Goal: Information Seeking & Learning: Find specific fact

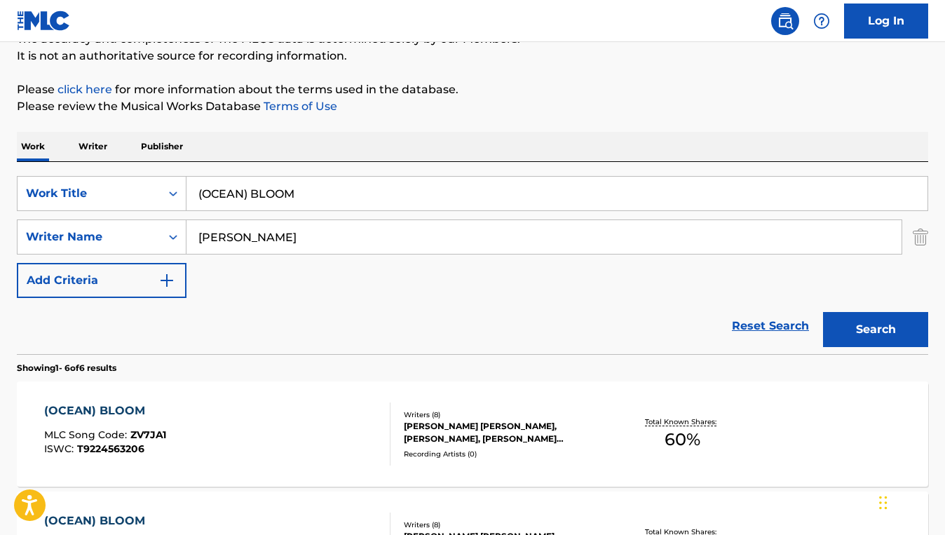
drag, startPoint x: 314, startPoint y: 192, endPoint x: 198, endPoint y: 192, distance: 116.3
click at [198, 192] on input "(OCEAN) BLOOM" at bounding box center [556, 194] width 741 height 34
paste input "GOOD MOOD"
type input "GOOD MOOD"
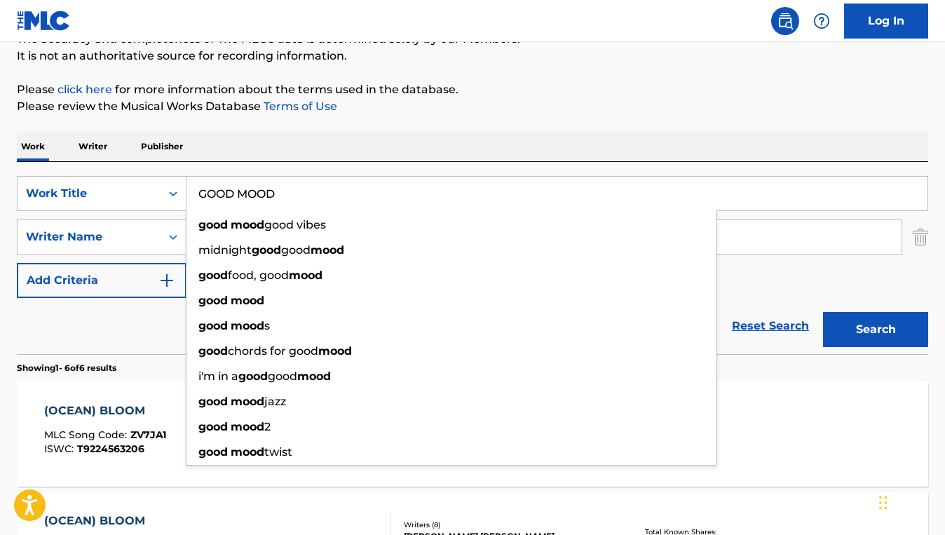
drag, startPoint x: 46, startPoint y: 344, endPoint x: 76, endPoint y: 323, distance: 36.7
click at [46, 344] on div "Reset Search Search" at bounding box center [472, 326] width 911 height 56
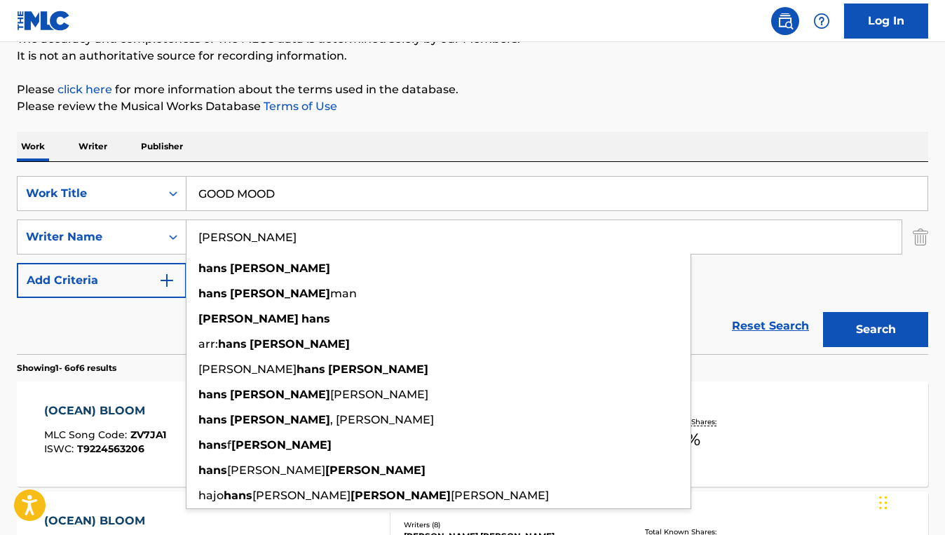
drag, startPoint x: 278, startPoint y: 242, endPoint x: 198, endPoint y: 242, distance: 79.9
click at [198, 242] on input "[PERSON_NAME]" at bounding box center [543, 237] width 715 height 34
paste input "[PERSON_NAME] [PERSON_NAME]"
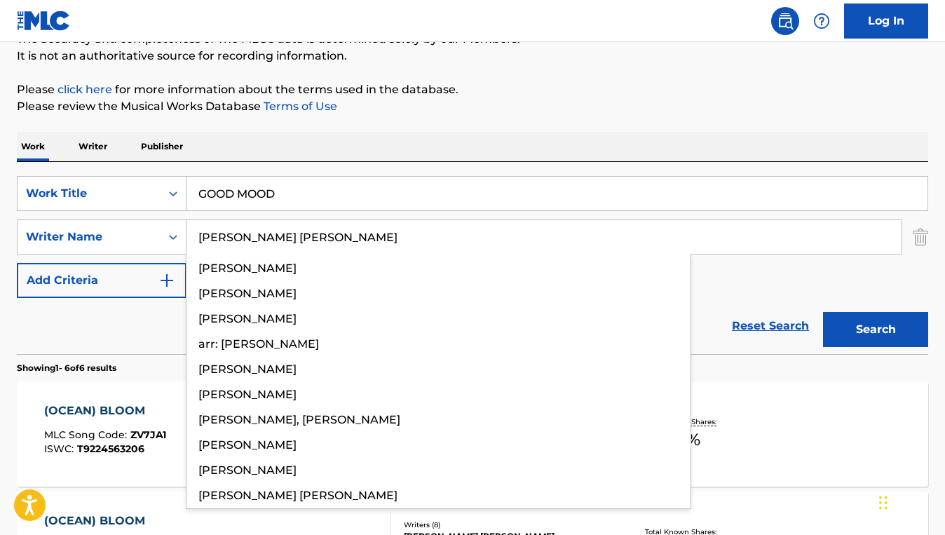
click at [823, 312] on button "Search" at bounding box center [875, 329] width 105 height 35
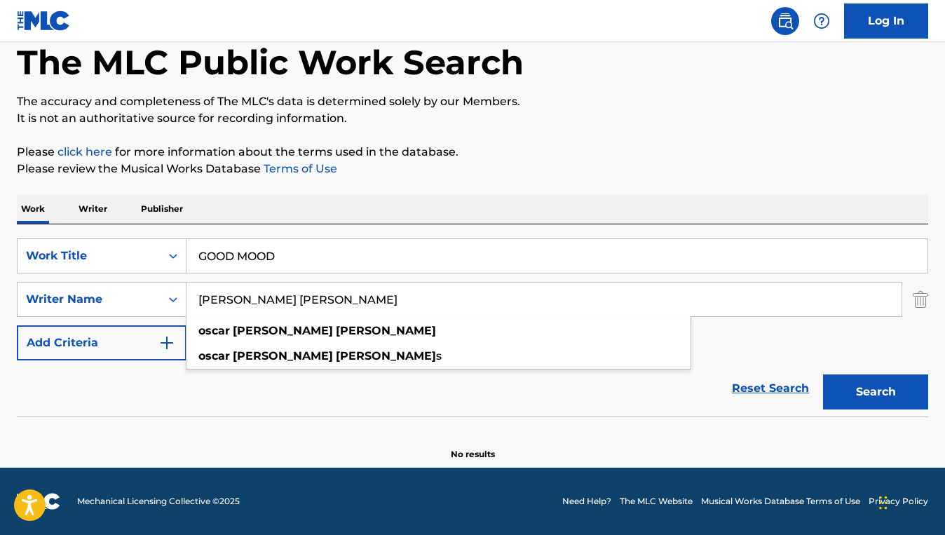
scroll to position [74, 0]
click at [856, 373] on div "Search" at bounding box center [872, 388] width 112 height 56
drag, startPoint x: 297, startPoint y: 304, endPoint x: 246, endPoint y: 304, distance: 51.2
click at [246, 304] on input "[PERSON_NAME] [PERSON_NAME]" at bounding box center [543, 299] width 715 height 34
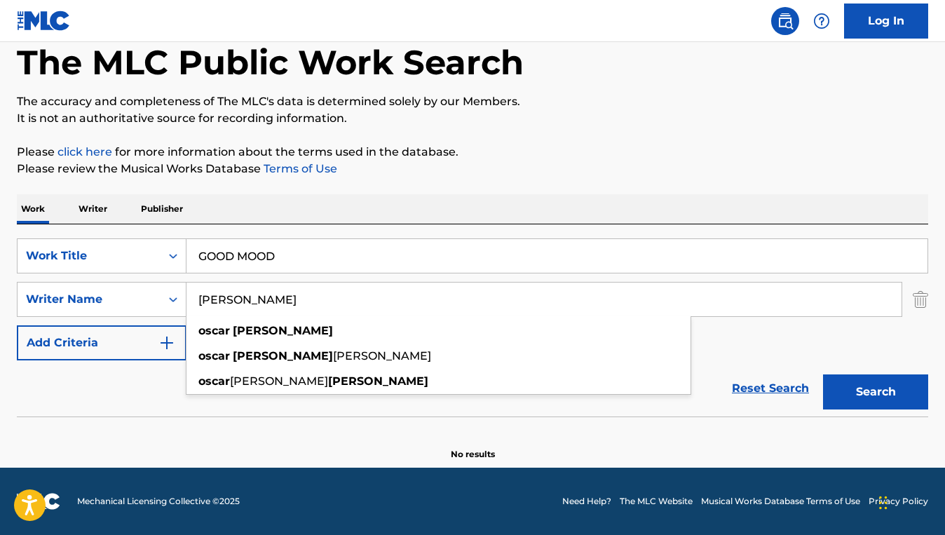
click at [823, 374] on button "Search" at bounding box center [875, 391] width 105 height 35
drag, startPoint x: 294, startPoint y: 300, endPoint x: 196, endPoint y: 294, distance: 98.3
click at [196, 294] on input "[PERSON_NAME]" at bounding box center [543, 299] width 715 height 34
paste input "[PERSON_NAME] [PERSON_NAME]"
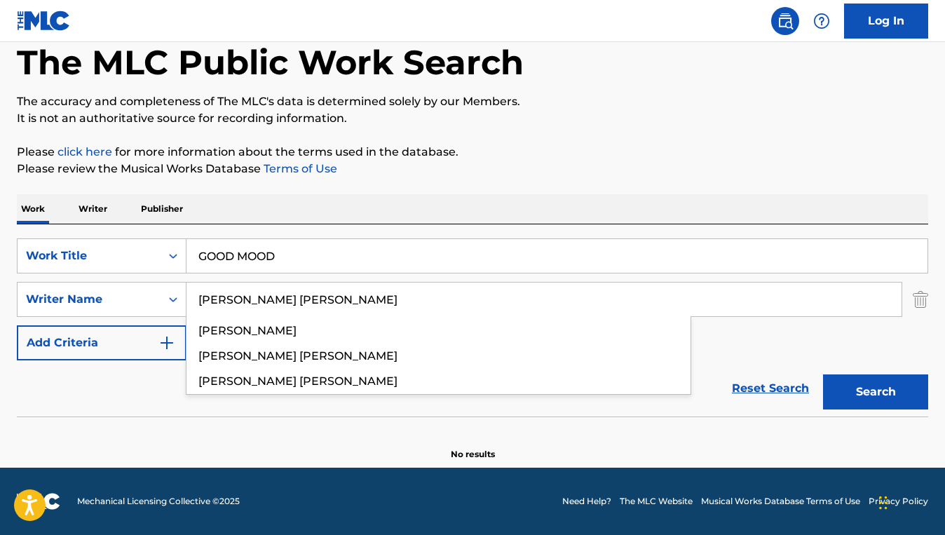
type input "[PERSON_NAME] [PERSON_NAME]"
click at [823, 374] on button "Search" at bounding box center [875, 391] width 105 height 35
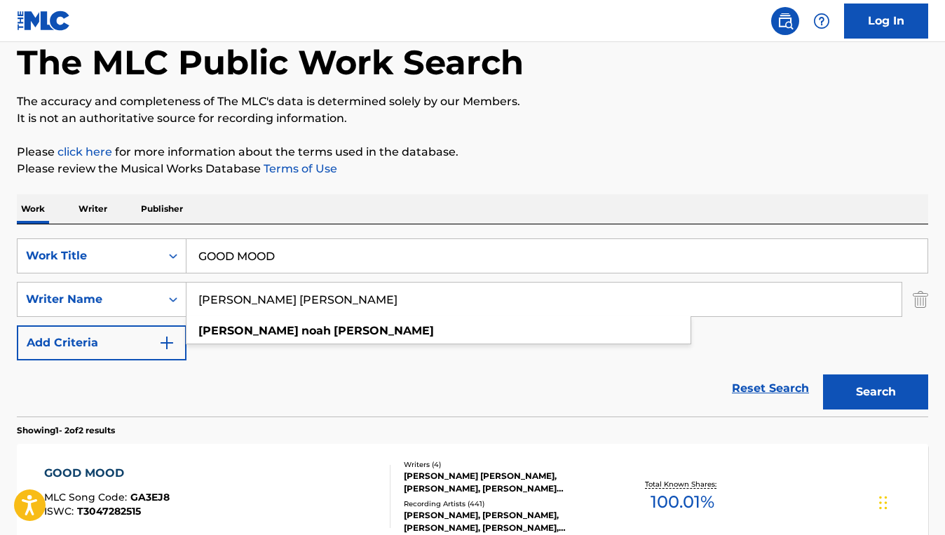
scroll to position [125, 0]
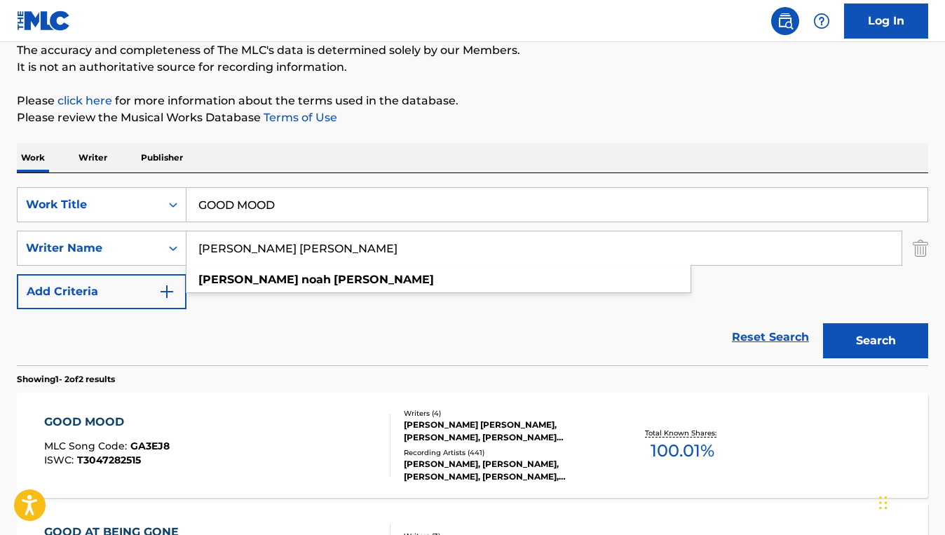
click at [296, 425] on div "GOOD MOOD MLC Song Code : GA3EJ8 ISWC : T3047282515" at bounding box center [217, 445] width 346 height 63
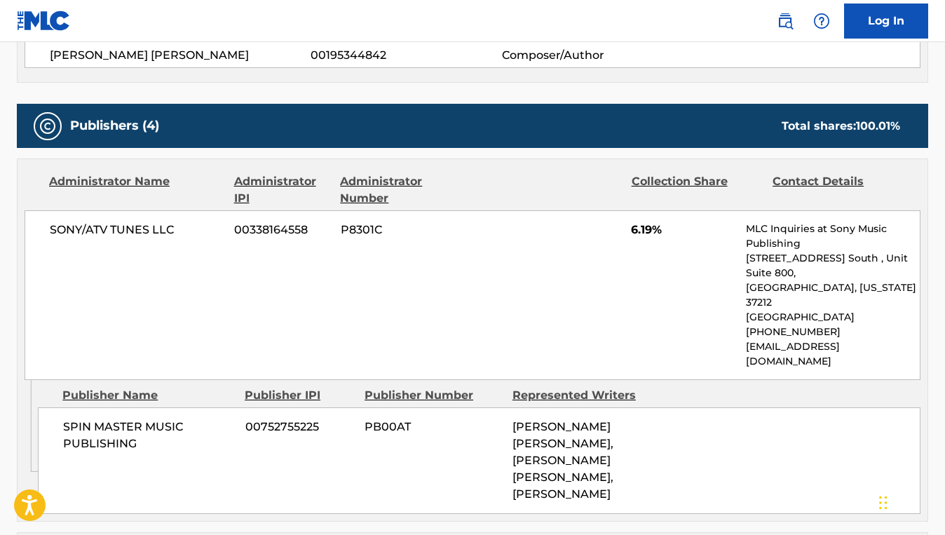
scroll to position [495, 0]
